Goal: Information Seeking & Learning: Learn about a topic

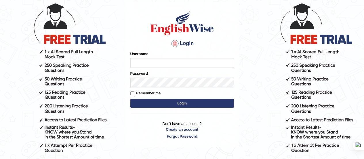
scroll to position [33, 0]
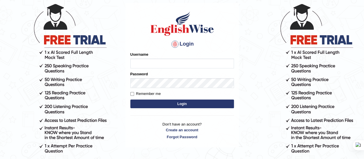
type input "Srinivasarao"
click at [187, 105] on button "Login" at bounding box center [182, 103] width 104 height 9
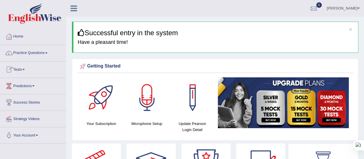
click at [50, 54] on link "Practice Questions" at bounding box center [33, 52] width 66 height 14
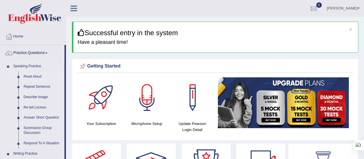
click at [33, 76] on link "Read Aloud" at bounding box center [42, 76] width 43 height 10
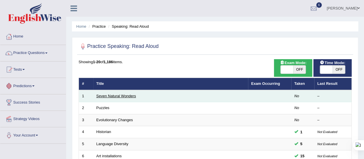
click at [107, 96] on link "Seven Natural Wonders" at bounding box center [116, 96] width 40 height 4
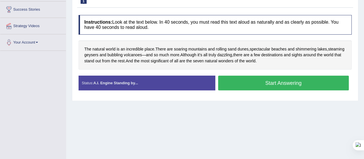
scroll to position [93, 0]
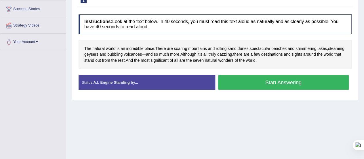
click at [232, 86] on button "Start Answering" at bounding box center [283, 82] width 131 height 15
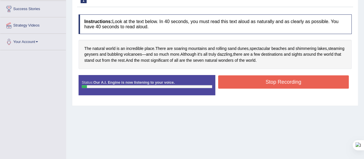
click at [232, 86] on button "Stop Recording" at bounding box center [283, 81] width 131 height 13
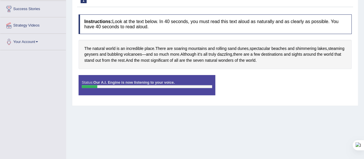
scroll to position [0, 0]
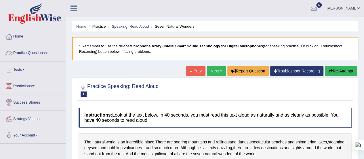
click at [47, 52] on link "Practice Questions" at bounding box center [33, 52] width 66 height 14
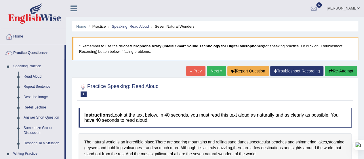
click at [84, 26] on link "Home" at bounding box center [81, 26] width 10 height 4
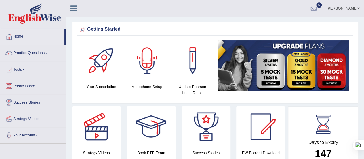
click at [141, 68] on div at bounding box center [147, 60] width 40 height 40
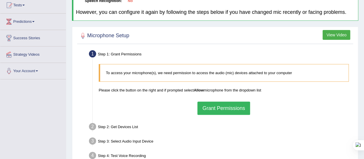
scroll to position [143, 0]
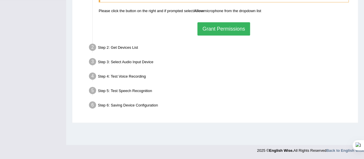
click at [225, 29] on button "Grant Permissions" at bounding box center [224, 28] width 52 height 13
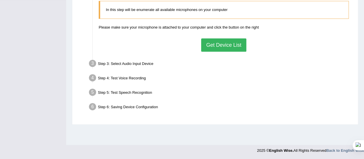
scroll to position [138, 0]
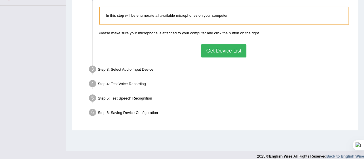
click at [226, 50] on button "Get Device List" at bounding box center [223, 50] width 45 height 13
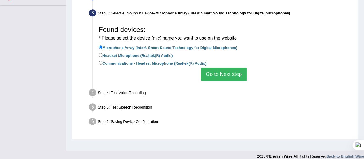
click at [220, 75] on button "Go to Next step" at bounding box center [224, 73] width 46 height 13
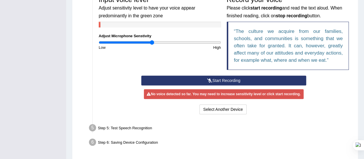
scroll to position [184, 0]
click at [200, 80] on button "Start Recording" at bounding box center [223, 80] width 165 height 10
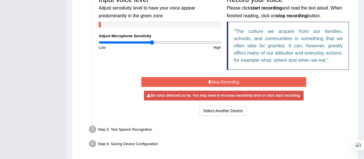
click at [200, 80] on button "Stop Recording" at bounding box center [223, 82] width 165 height 10
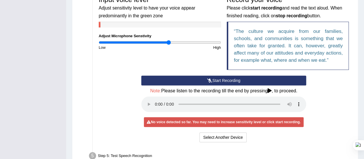
drag, startPoint x: 149, startPoint y: 42, endPoint x: 170, endPoint y: 43, distance: 21.3
click at [170, 43] on input "range" at bounding box center [160, 42] width 122 height 5
click at [175, 79] on button "Start Recording" at bounding box center [223, 80] width 165 height 10
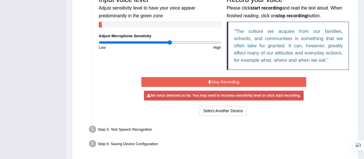
click at [175, 79] on button "Stop Recording" at bounding box center [223, 82] width 165 height 10
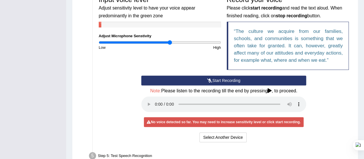
click at [175, 79] on button "Start Recording" at bounding box center [223, 80] width 165 height 10
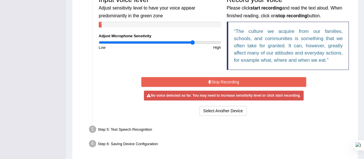
drag, startPoint x: 169, startPoint y: 42, endPoint x: 192, endPoint y: 42, distance: 23.3
click at [192, 42] on input "range" at bounding box center [160, 42] width 122 height 5
click at [187, 77] on button "Stop Recording" at bounding box center [223, 82] width 165 height 10
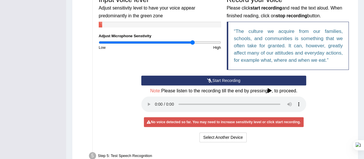
click at [187, 77] on button "Start Recording" at bounding box center [223, 80] width 165 height 10
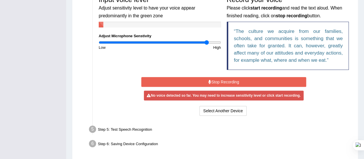
drag, startPoint x: 190, startPoint y: 43, endPoint x: 207, endPoint y: 43, distance: 16.7
type input "1.8"
click at [207, 43] on input "range" at bounding box center [160, 42] width 122 height 5
click at [196, 80] on button "Stop Recording" at bounding box center [223, 82] width 165 height 10
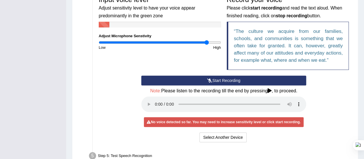
click at [196, 80] on button "Start Recording" at bounding box center [223, 80] width 165 height 10
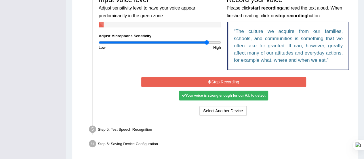
click at [196, 80] on button "Stop Recording" at bounding box center [223, 82] width 165 height 10
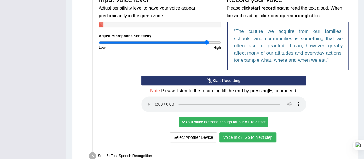
click at [251, 132] on button "Voice is ok. Go to Next step" at bounding box center [247, 137] width 57 height 10
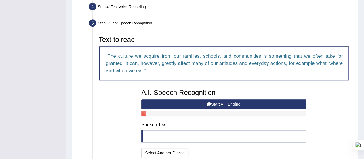
scroll to position [161, 0]
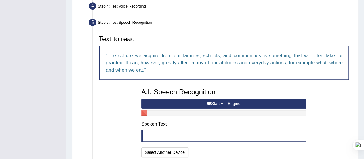
click at [242, 102] on button "Start A.I. Engine" at bounding box center [223, 103] width 165 height 10
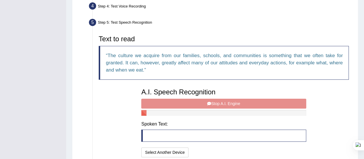
click at [242, 102] on div "A.I. Speech Recognition Start A.I. Engine Stop A.I. Engine Note: Please listen …" at bounding box center [223, 121] width 171 height 73
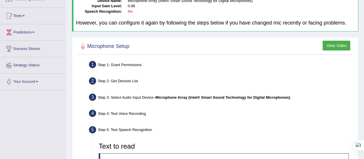
scroll to position [0, 0]
